Goal: Transaction & Acquisition: Purchase product/service

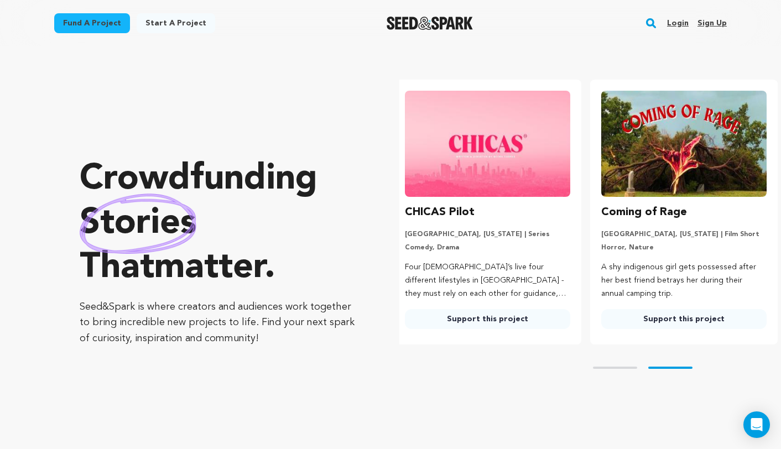
scroll to position [0, 205]
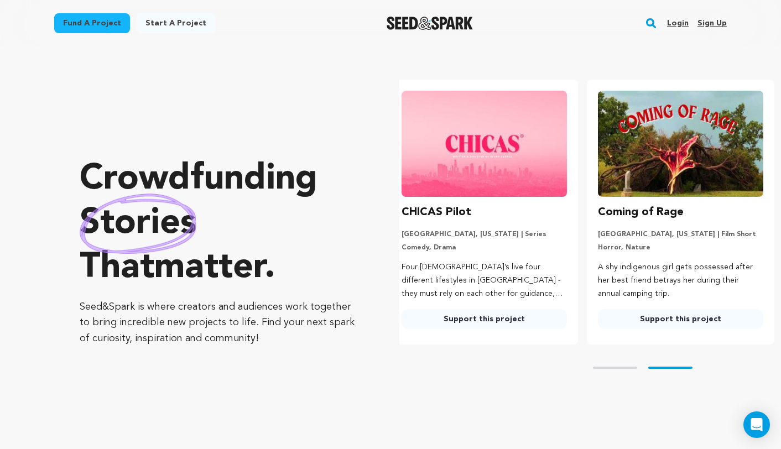
click at [121, 27] on link "Fund a project" at bounding box center [92, 23] width 76 height 20
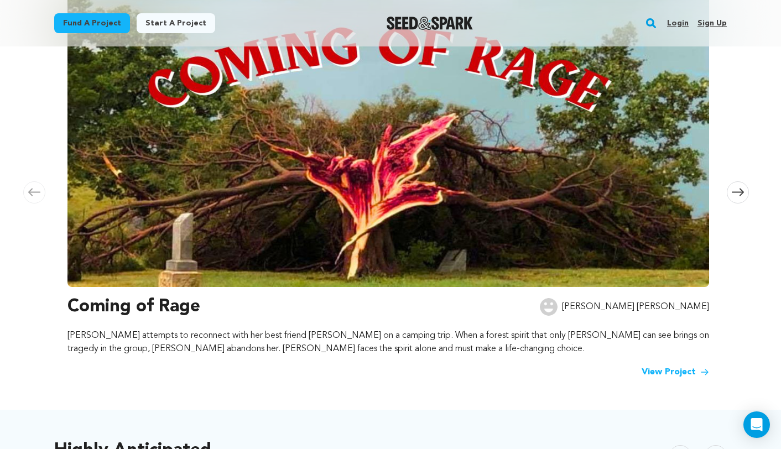
scroll to position [201, 0]
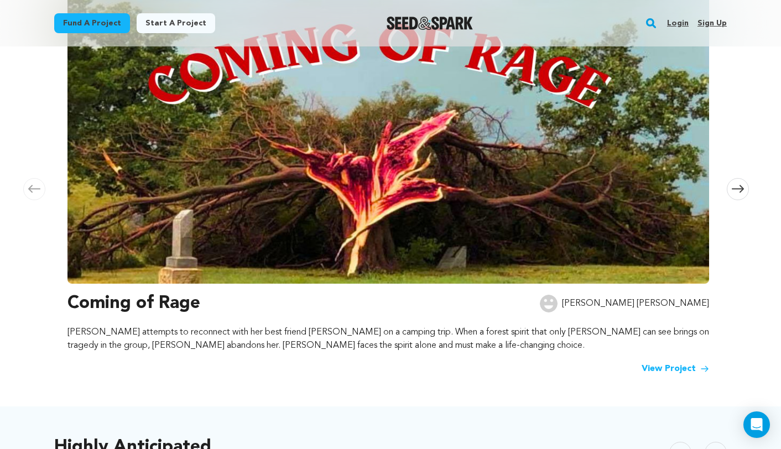
click at [191, 207] on img at bounding box center [389, 134] width 642 height 299
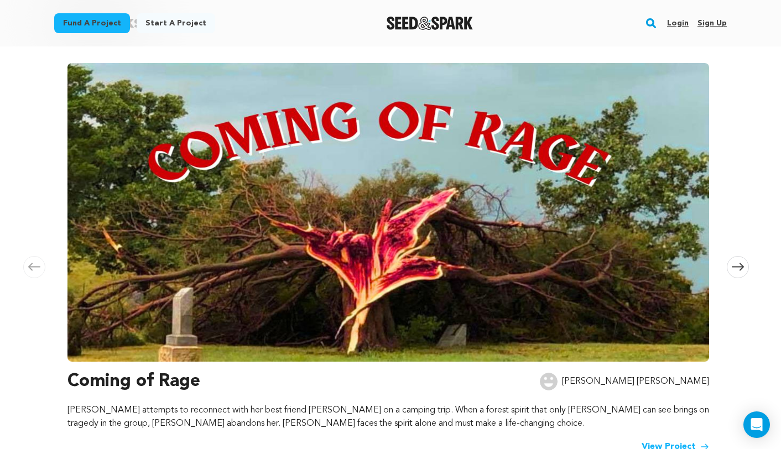
scroll to position [222, 0]
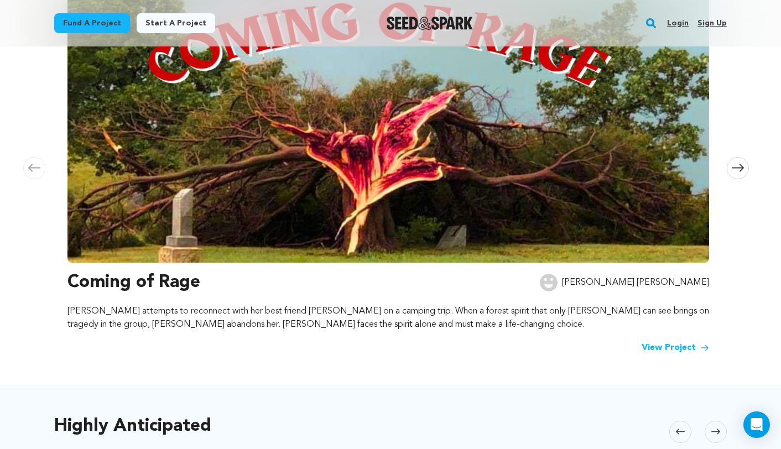
click at [171, 276] on h3 "Coming of Rage" at bounding box center [134, 283] width 133 height 27
click at [672, 348] on link "View Project" at bounding box center [676, 347] width 68 height 13
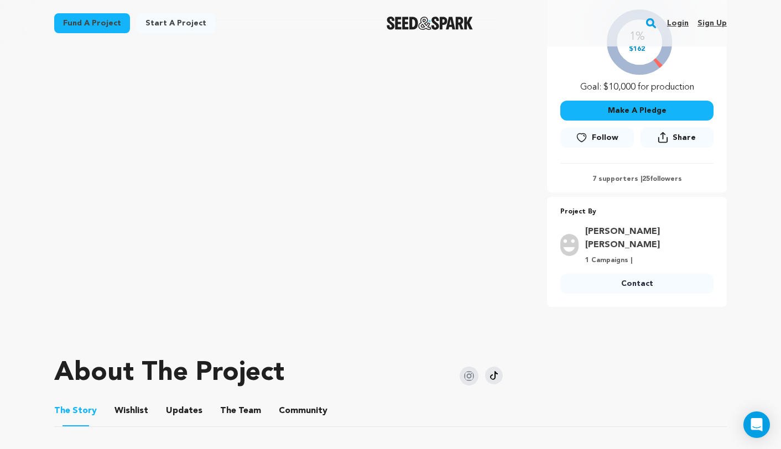
click at [234, 400] on button "The Team" at bounding box center [240, 413] width 27 height 27
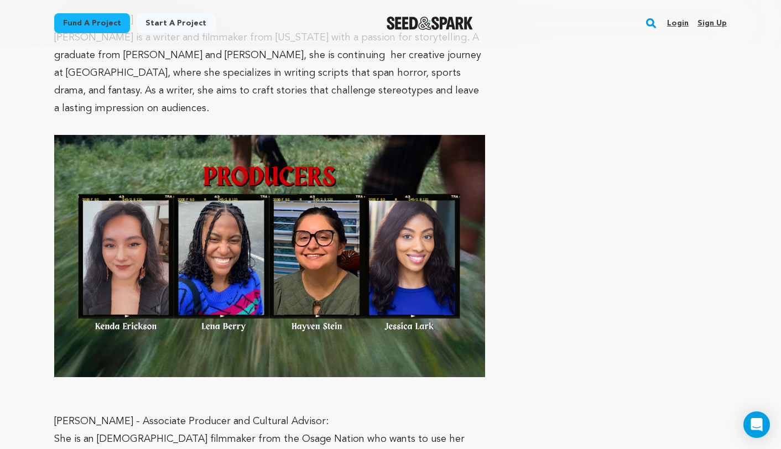
scroll to position [1132, 0]
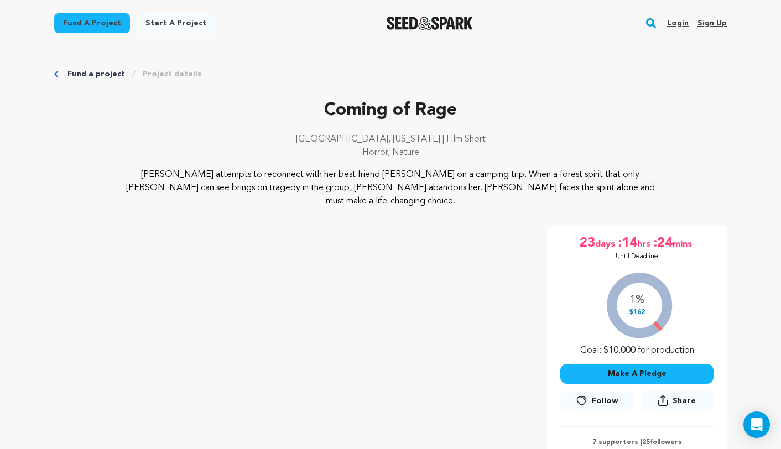
click at [88, 23] on link "Fund a project" at bounding box center [92, 23] width 76 height 20
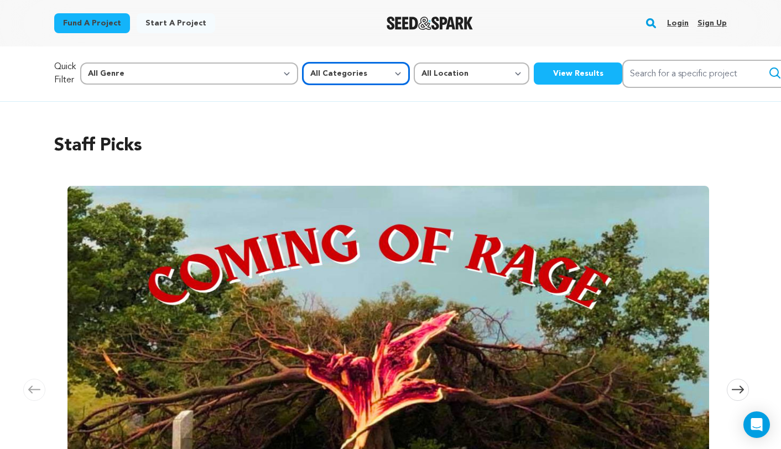
click at [303, 71] on select "All Categories Film Feature Film Short Series Music Video Comics Artist Residen…" at bounding box center [356, 74] width 107 height 22
select select "382"
click at [303, 63] on select "All Categories Film Feature Film Short Series Music Video Comics Artist Residen…" at bounding box center [356, 74] width 107 height 22
click at [534, 75] on button "View Results" at bounding box center [578, 74] width 89 height 22
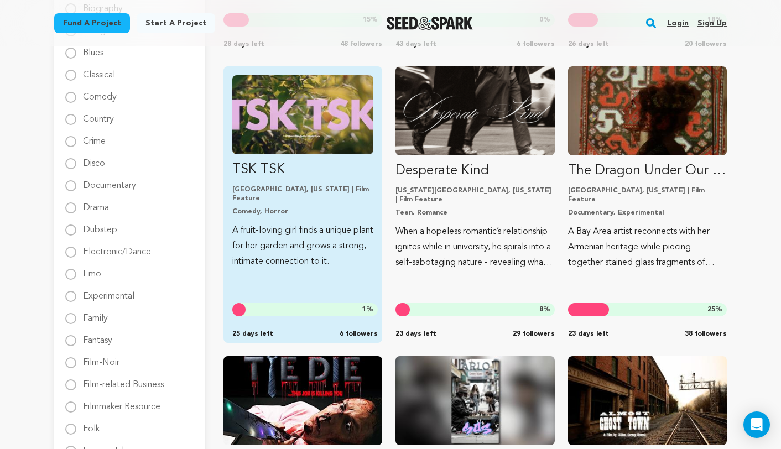
scroll to position [361, 0]
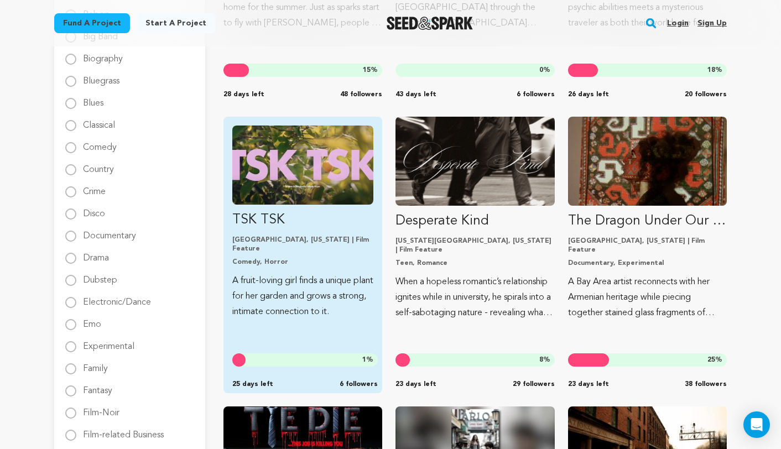
click at [316, 189] on img "Fund TSK TSK" at bounding box center [302, 165] width 141 height 79
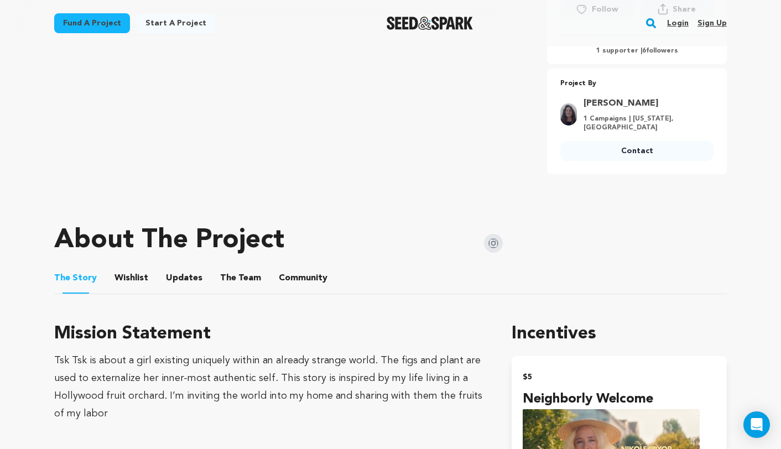
scroll to position [514, 0]
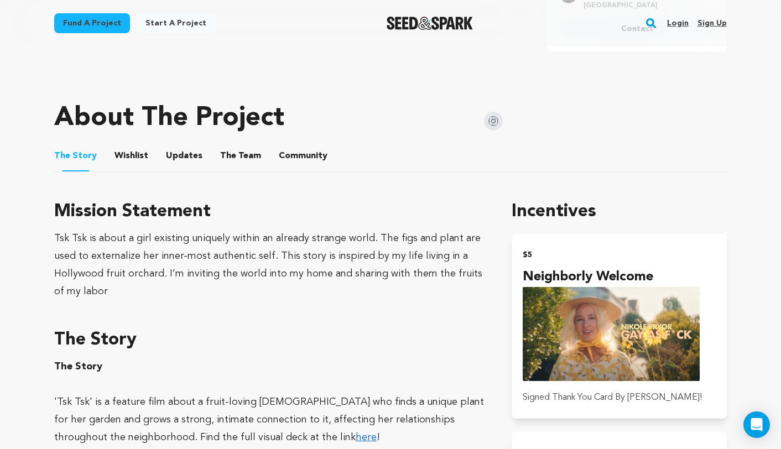
click at [250, 162] on li "The Team The Team" at bounding box center [240, 156] width 41 height 31
click at [238, 160] on button "The Team" at bounding box center [240, 158] width 27 height 27
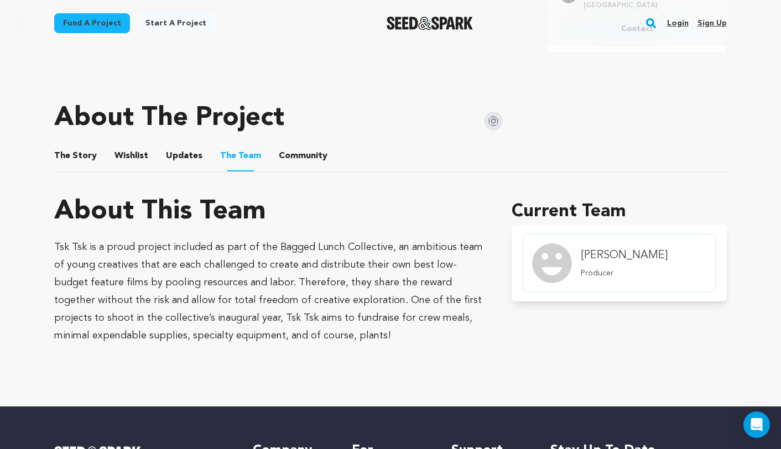
click at [171, 151] on button "Updates" at bounding box center [184, 158] width 27 height 27
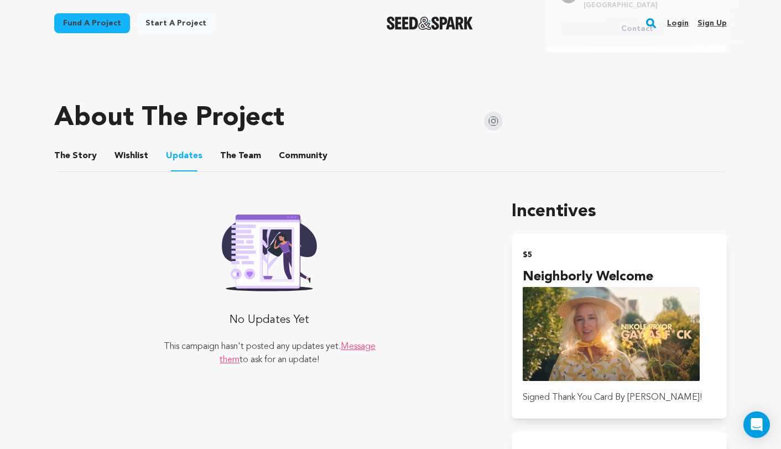
click at [136, 152] on button "Wishlist" at bounding box center [131, 158] width 27 height 27
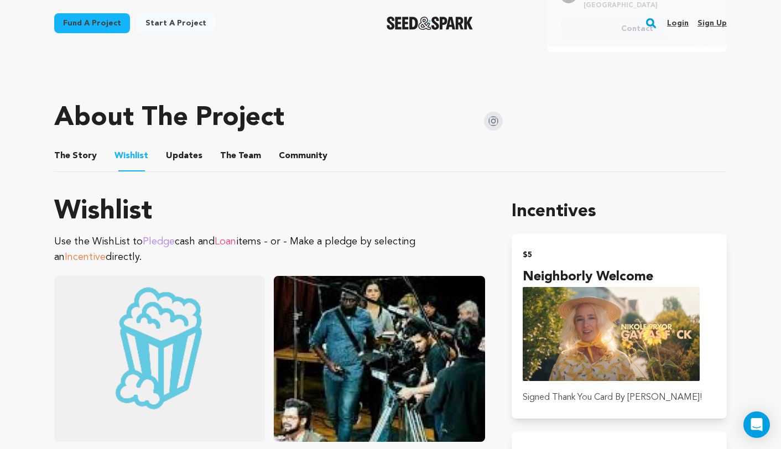
click at [98, 160] on ul "The Story The Story Wishlist Wishlist Updates Updates The Team The Team Communi…" at bounding box center [390, 157] width 673 height 32
click at [83, 160] on button "The Story" at bounding box center [76, 158] width 27 height 27
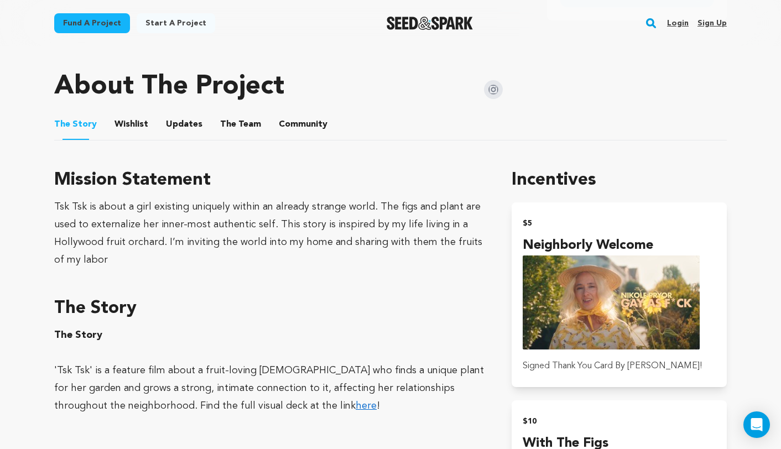
scroll to position [539, 0]
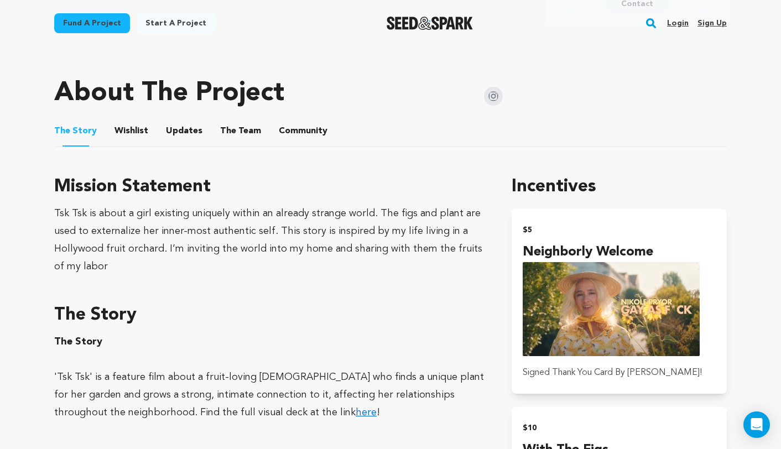
click at [246, 136] on button "The Team" at bounding box center [240, 133] width 27 height 27
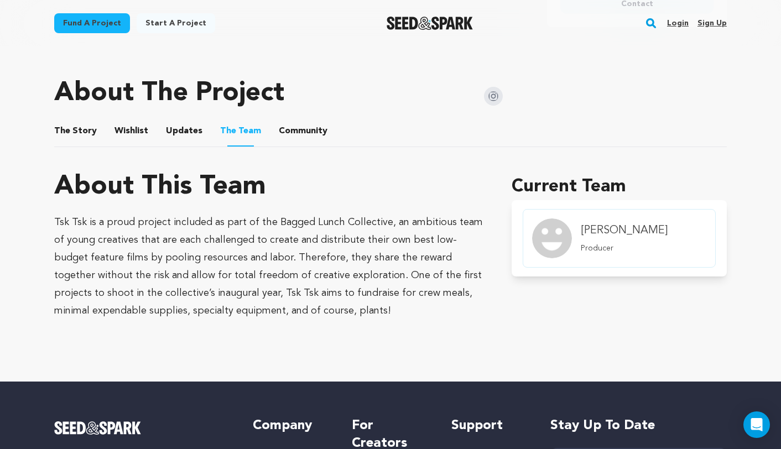
click at [290, 131] on button "Community" at bounding box center [303, 133] width 27 height 27
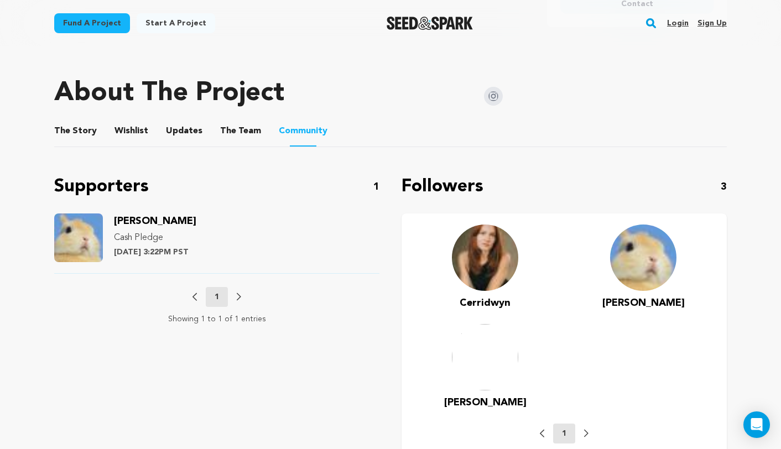
click at [178, 126] on button "Updates" at bounding box center [184, 133] width 27 height 27
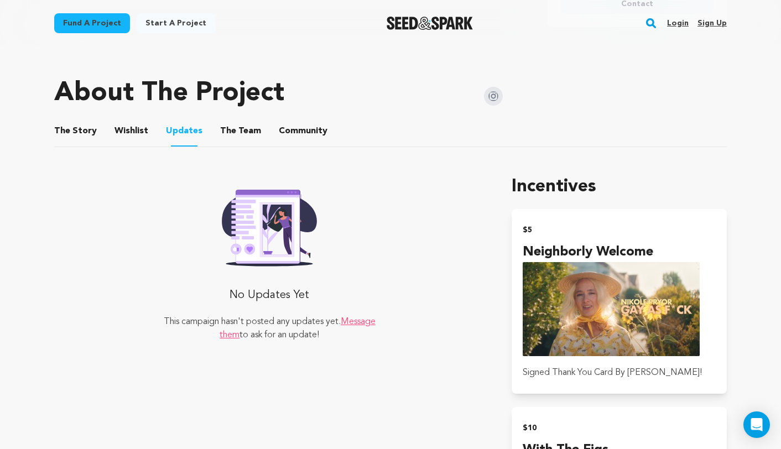
click at [137, 127] on button "Wishlist" at bounding box center [131, 133] width 27 height 27
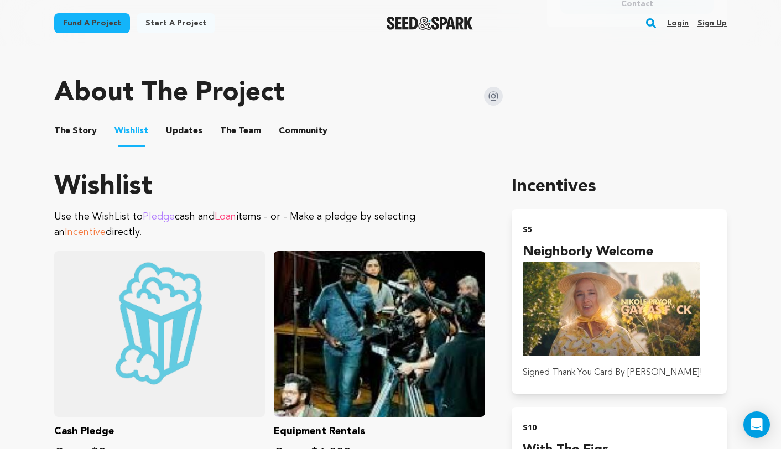
click at [180, 128] on button "Updates" at bounding box center [184, 133] width 27 height 27
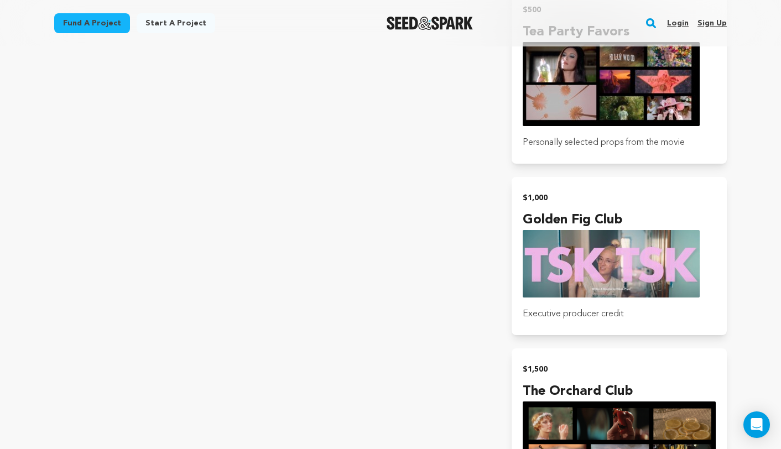
scroll to position [2288, 0]
